Goal: Check status: Check status

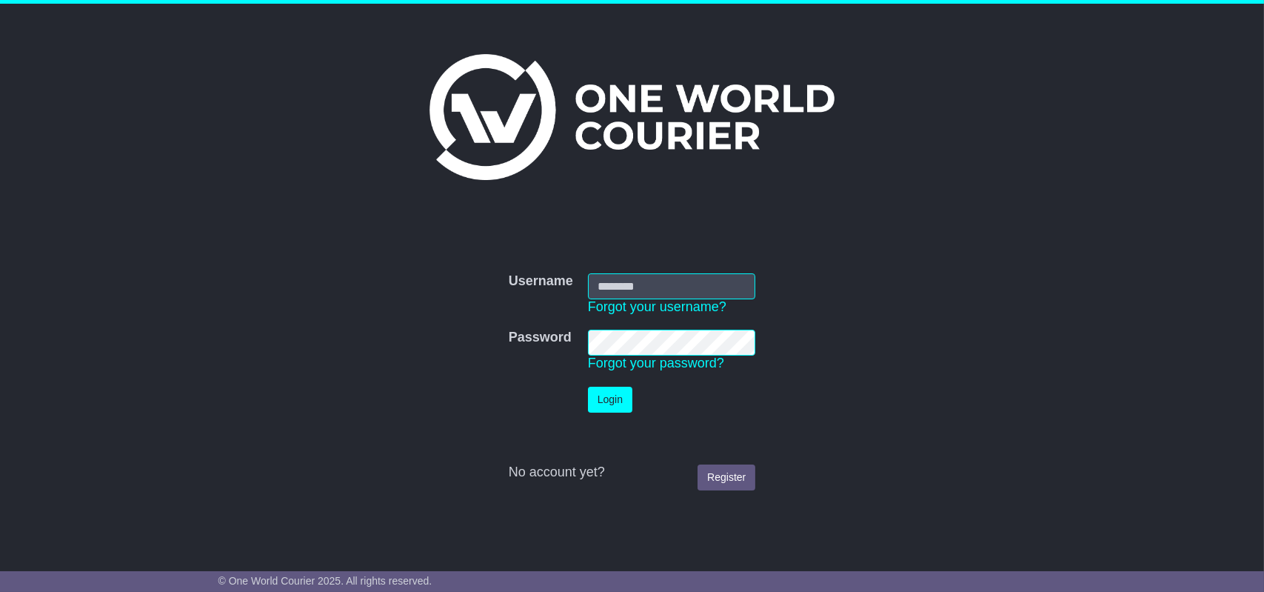
type input "**********"
click at [616, 395] on button "Login" at bounding box center [610, 400] width 44 height 26
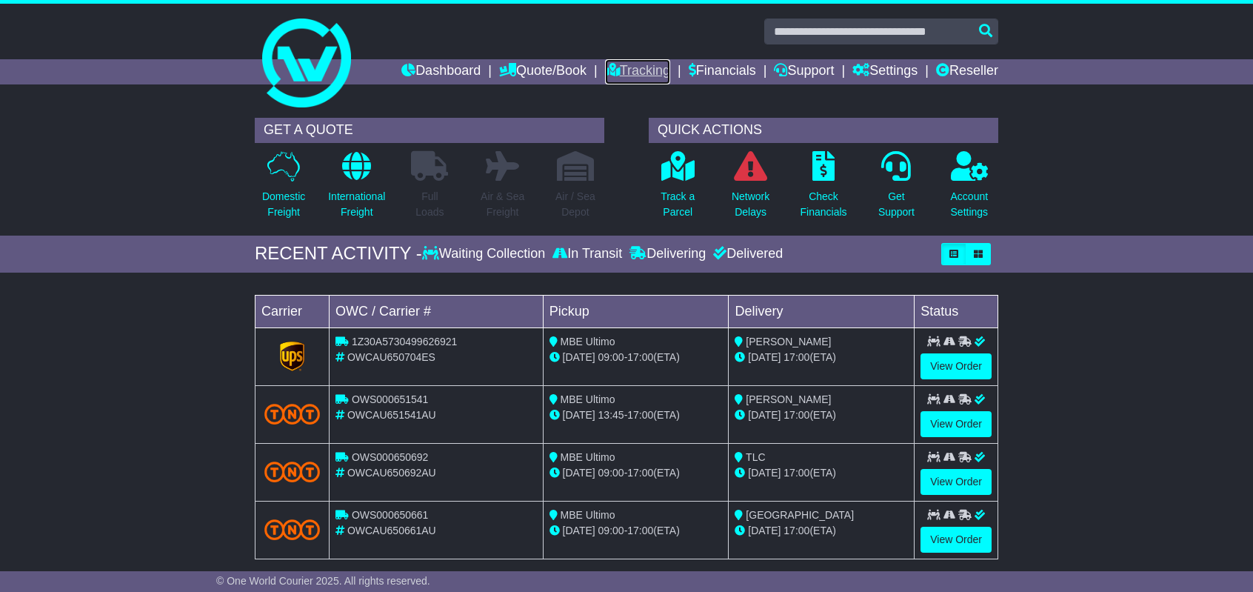
click at [638, 73] on link "Tracking" at bounding box center [637, 71] width 65 height 25
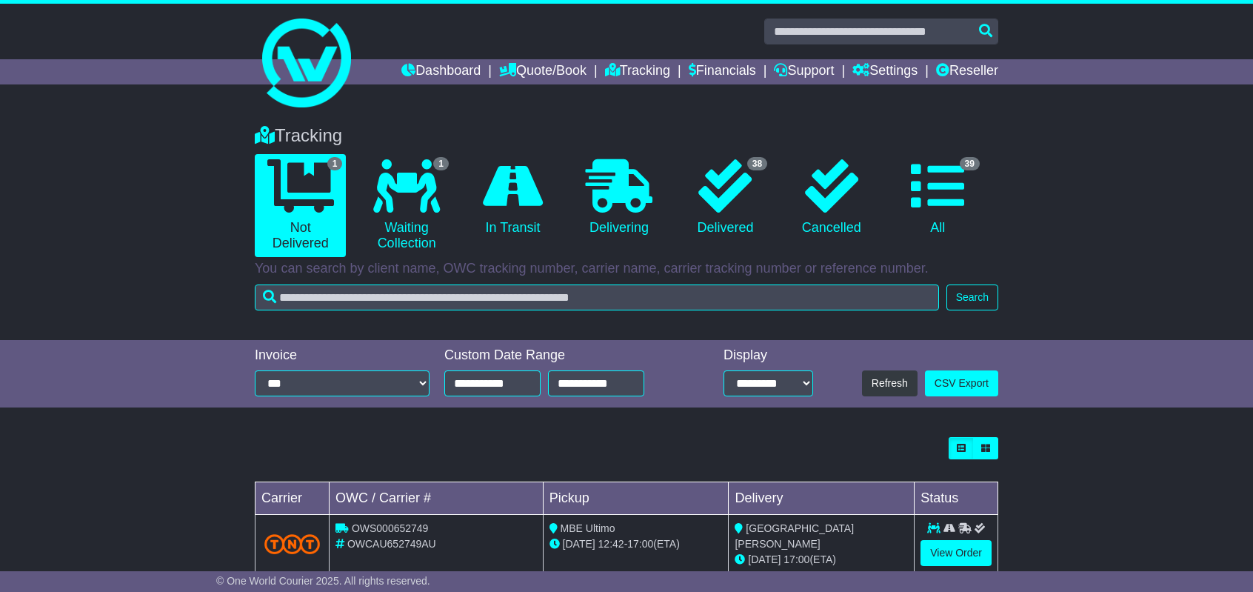
scroll to position [33, 0]
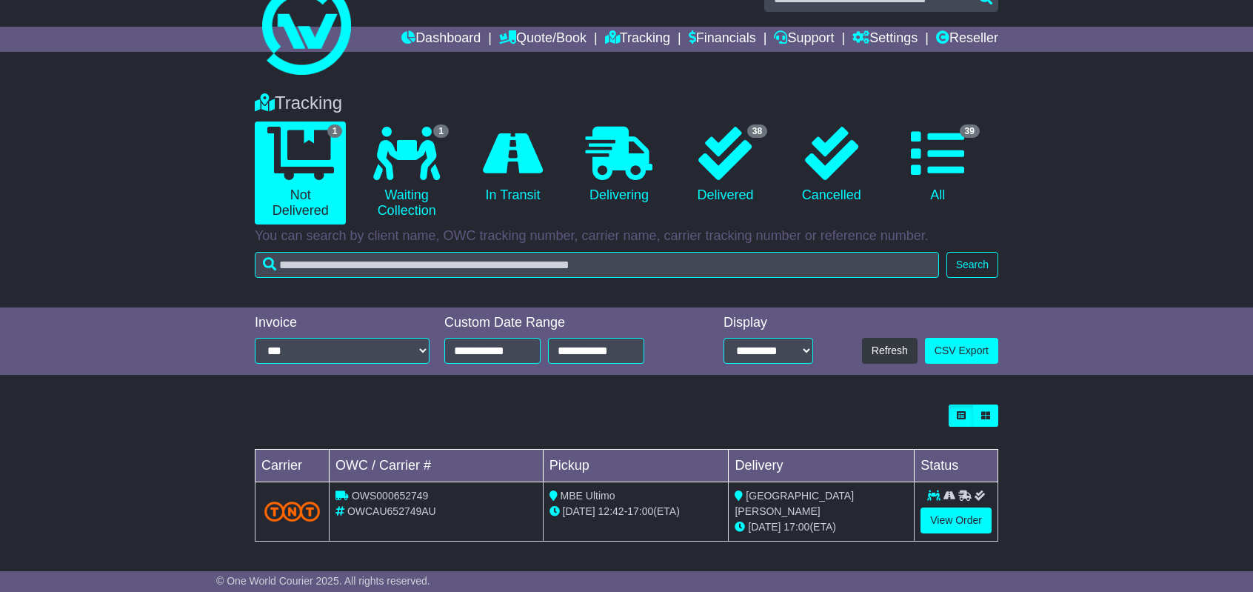
click at [387, 509] on span "OWCAU652749AU" at bounding box center [391, 511] width 89 height 12
copy span "OWCAU652749AU"
